Goal: Communication & Community: Participate in discussion

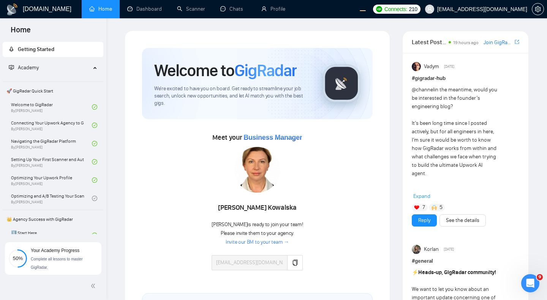
click at [228, 10] on link "Chats" at bounding box center [234, 9] width 26 height 6
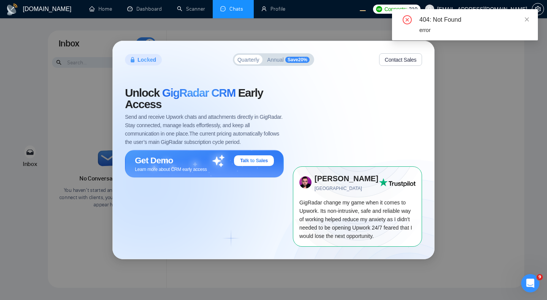
click at [467, 152] on div "Locked Quarterly Annual Save 20 % Contact Sales Unlock GigRadar CRM Early Acces…" at bounding box center [273, 150] width 547 height 300
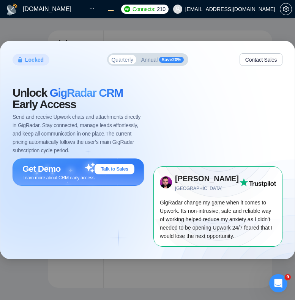
click at [95, 221] on div "Unlock GigRadar CRM Early Access Send and receive Upwork chats and attachments …" at bounding box center [83, 166] width 141 height 159
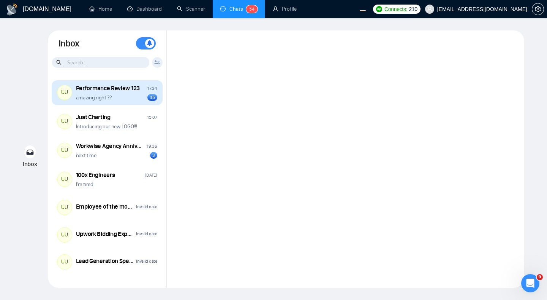
click at [125, 100] on div "amazing right ?? 35" at bounding box center [116, 97] width 81 height 7
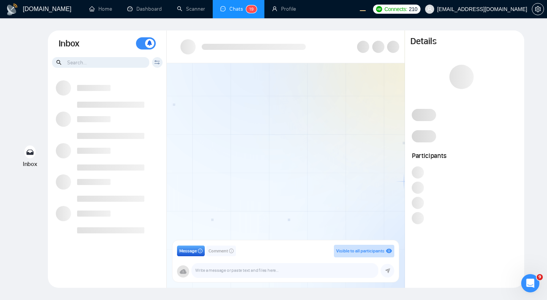
click at [323, 146] on div at bounding box center [286, 154] width 238 height 182
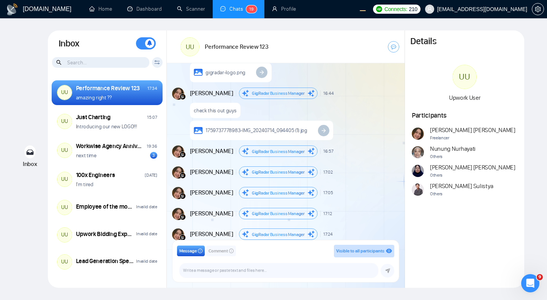
scroll to position [368, 0]
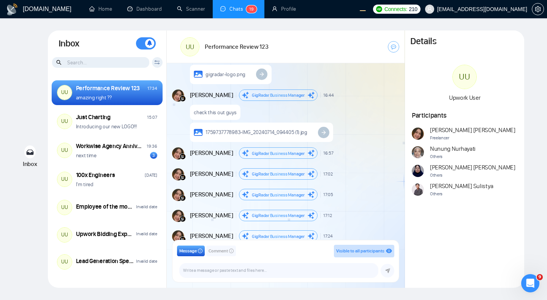
click at [198, 154] on span "Andrian Marsella" at bounding box center [211, 153] width 43 height 8
click at [229, 161] on div at bounding box center [294, 161] width 208 height 4
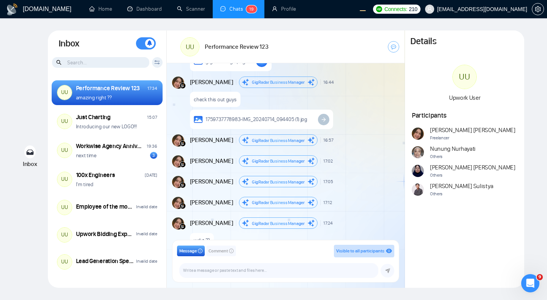
scroll to position [433, 0]
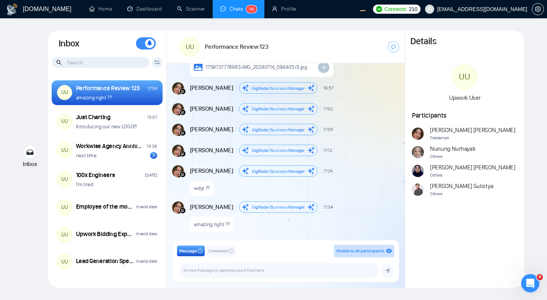
click at [333, 124] on div "Andrian Marsella GigRadar Business Manager 17:05 New Message" at bounding box center [294, 129] width 208 height 11
click at [361, 125] on div "Andrian Marsella GigRadar Business Manager 17:05 New Message" at bounding box center [294, 129] width 208 height 11
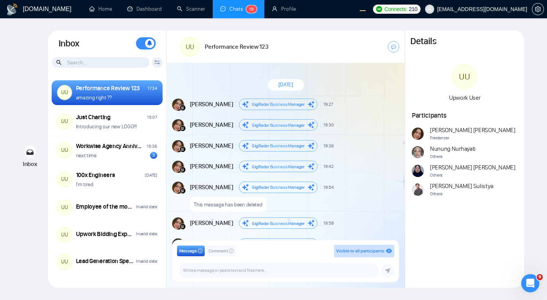
scroll to position [433, 0]
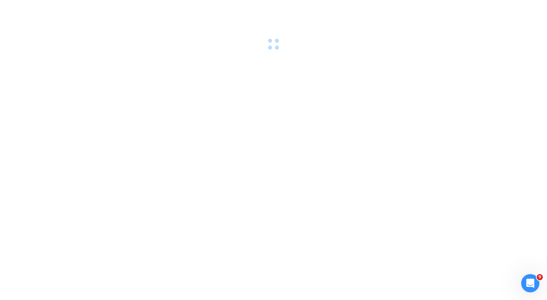
click at [258, 71] on div at bounding box center [273, 150] width 547 height 300
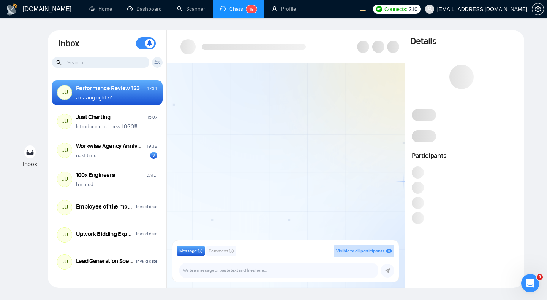
click at [245, 162] on div at bounding box center [286, 154] width 238 height 182
click at [275, 144] on div at bounding box center [286, 154] width 238 height 182
